Goal: Transaction & Acquisition: Purchase product/service

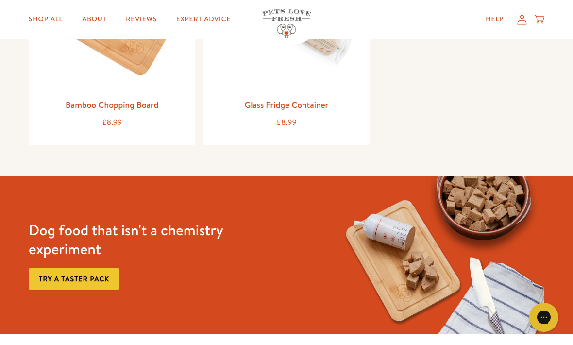
scroll to position [670, 0]
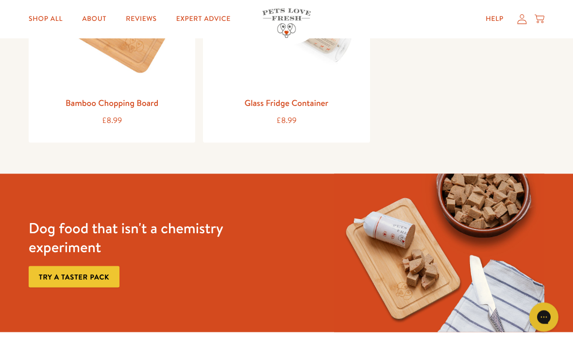
click at [105, 274] on link "Try a taster pack" at bounding box center [74, 277] width 91 height 22
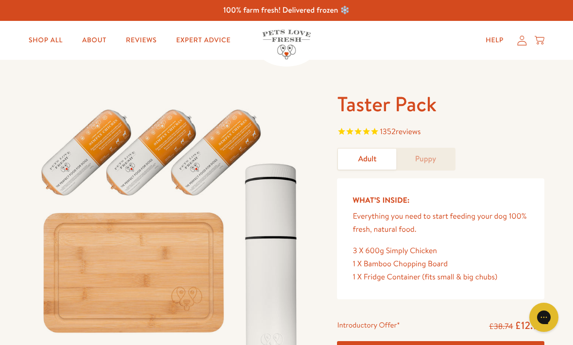
click at [38, 44] on link "Shop All" at bounding box center [46, 40] width 50 height 19
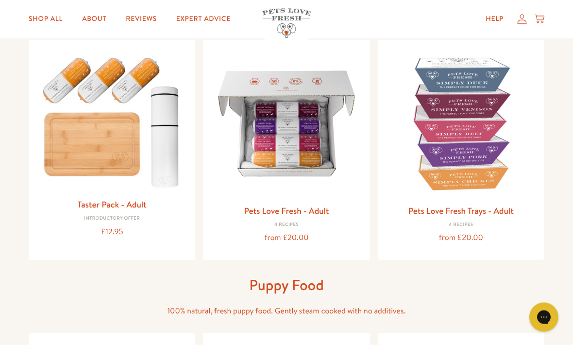
scroll to position [108, 0]
click at [293, 188] on img at bounding box center [286, 123] width 151 height 151
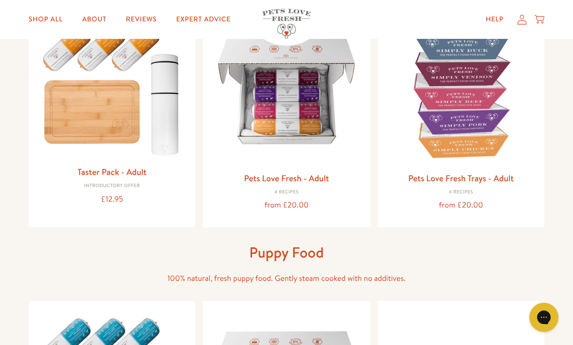
click at [466, 150] on img at bounding box center [461, 91] width 151 height 151
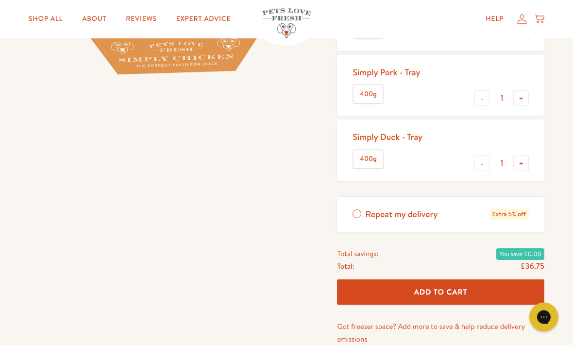
scroll to position [285, 0]
